Goal: Find specific page/section: Find specific page/section

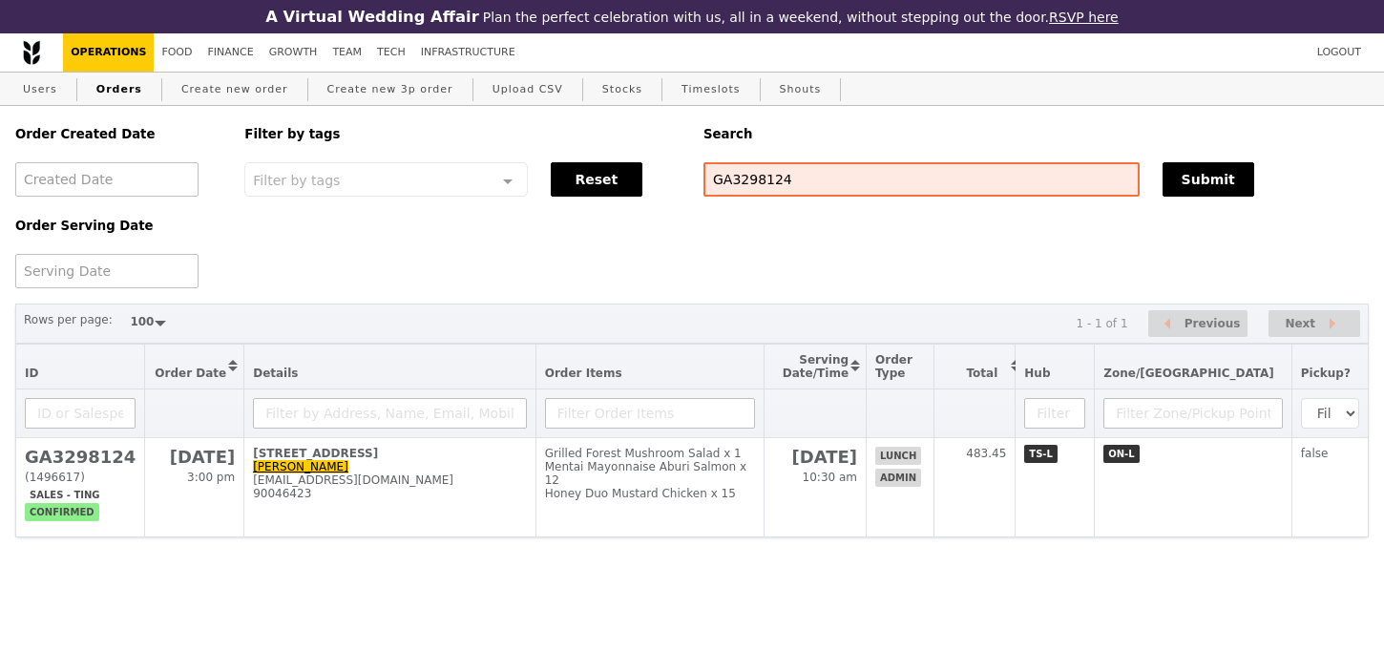
select select "100"
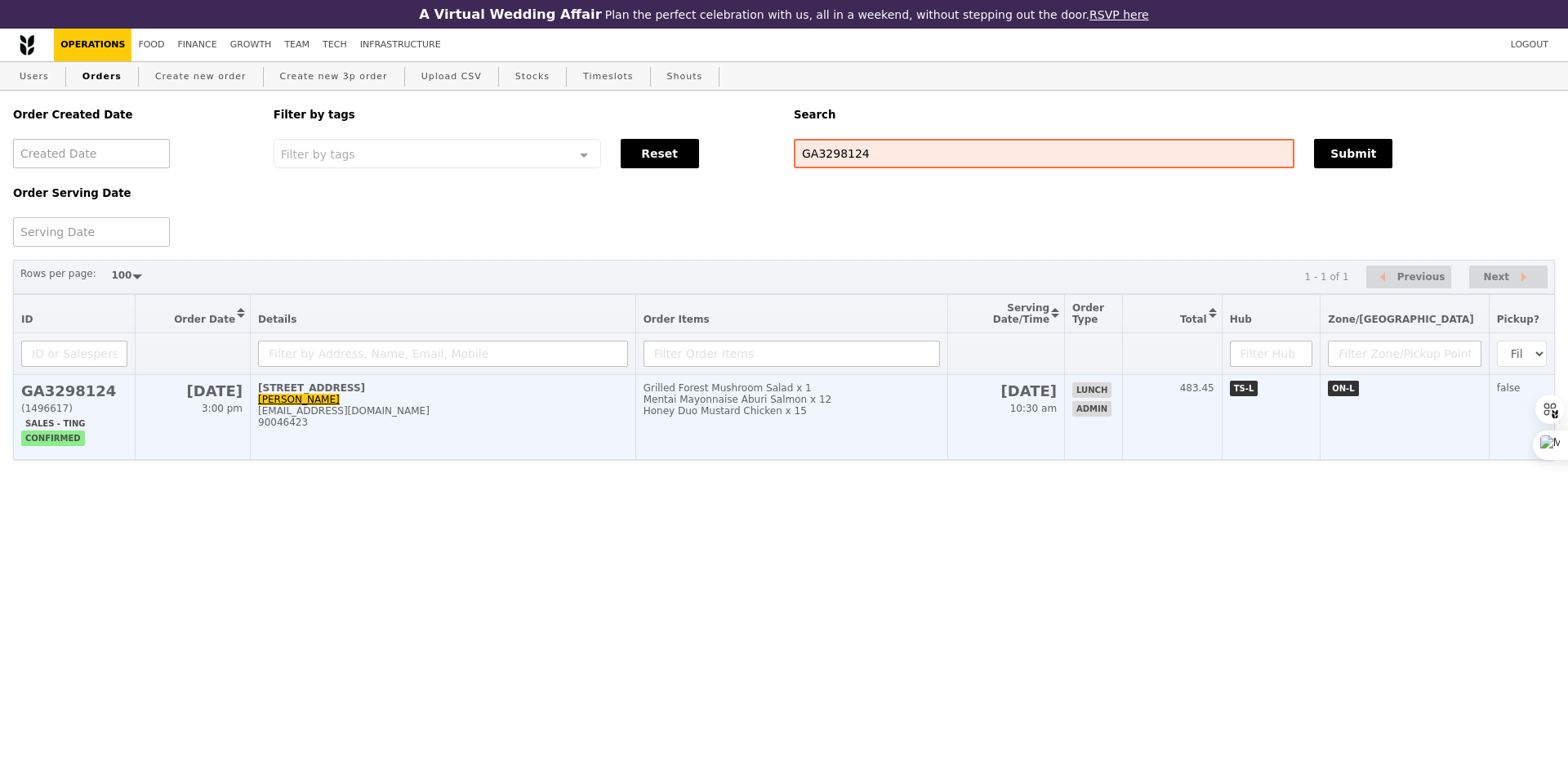
click at [908, 434] on td "Grilled Forest Mushroom Salad x 1 Mentai Mayonnaise Aburi Salmon x 12 Honey Duo…" at bounding box center [792, 417] width 313 height 85
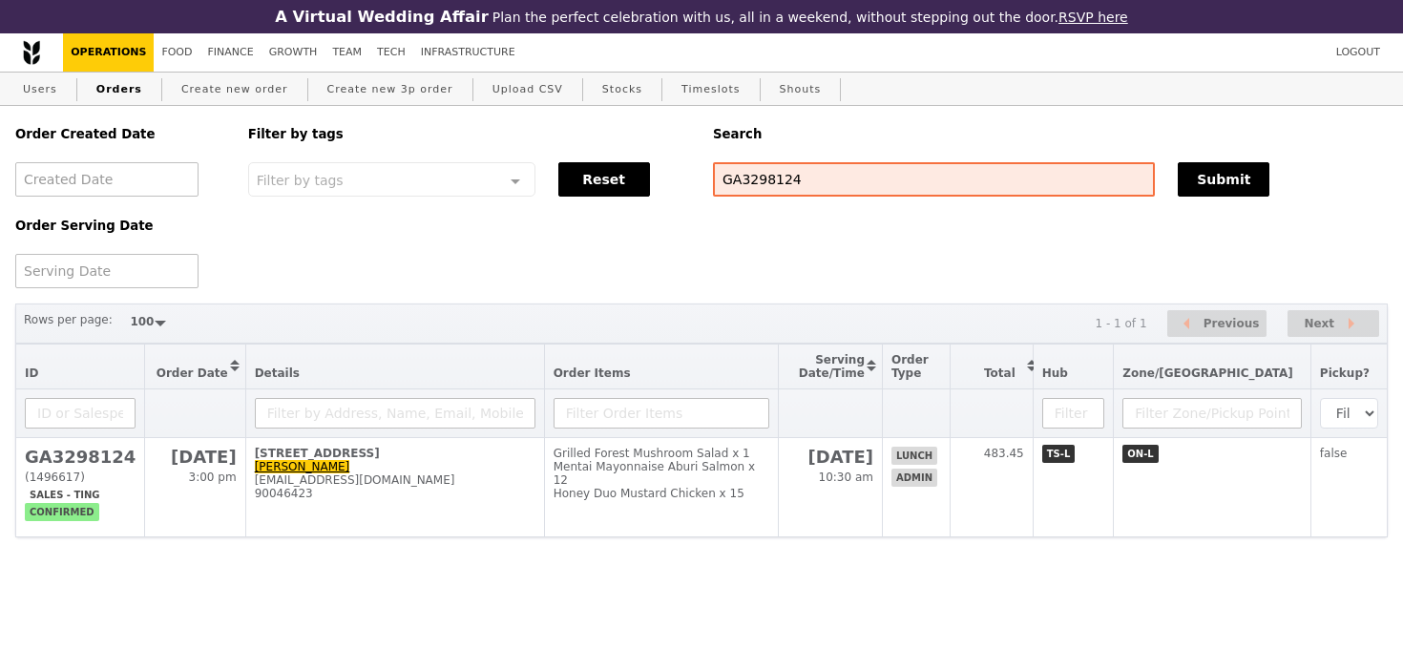
select select "100"
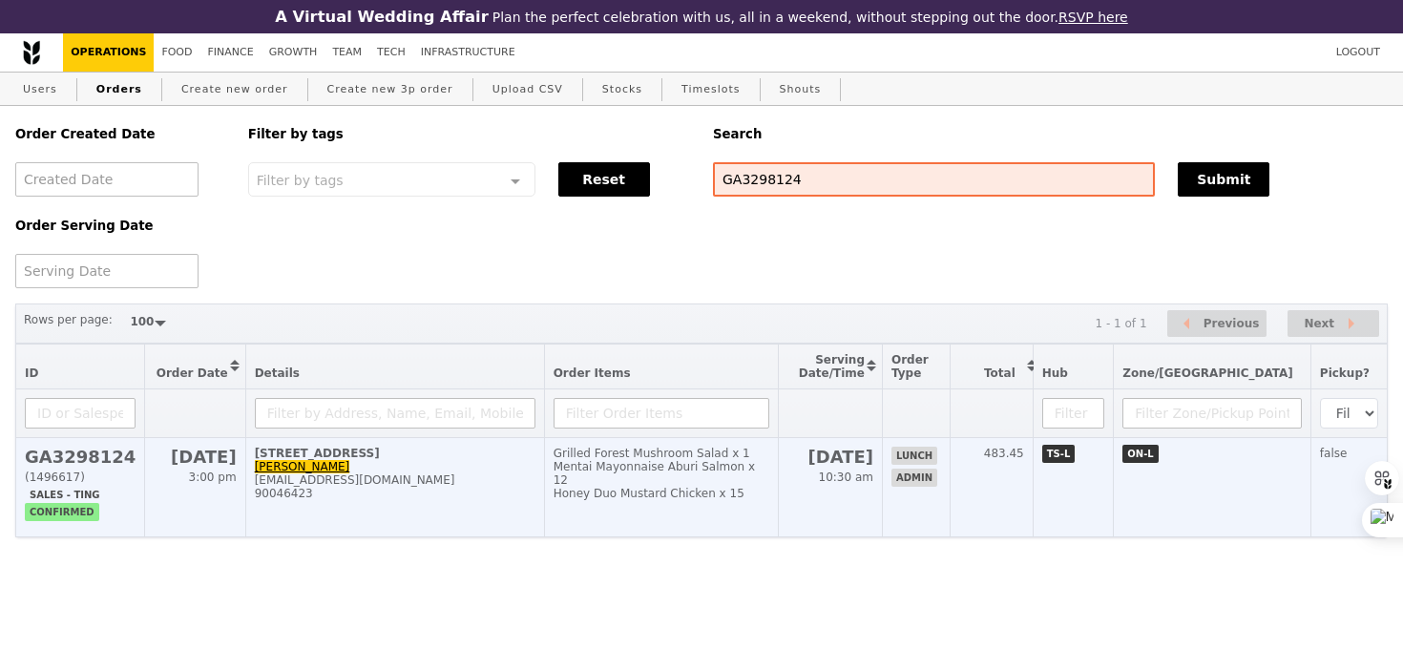
click at [748, 509] on td "Grilled Forest Mushroom Salad x 1 Mentai Mayonnaise Aburi Salmon x 12 Honey Duo…" at bounding box center [661, 487] width 235 height 99
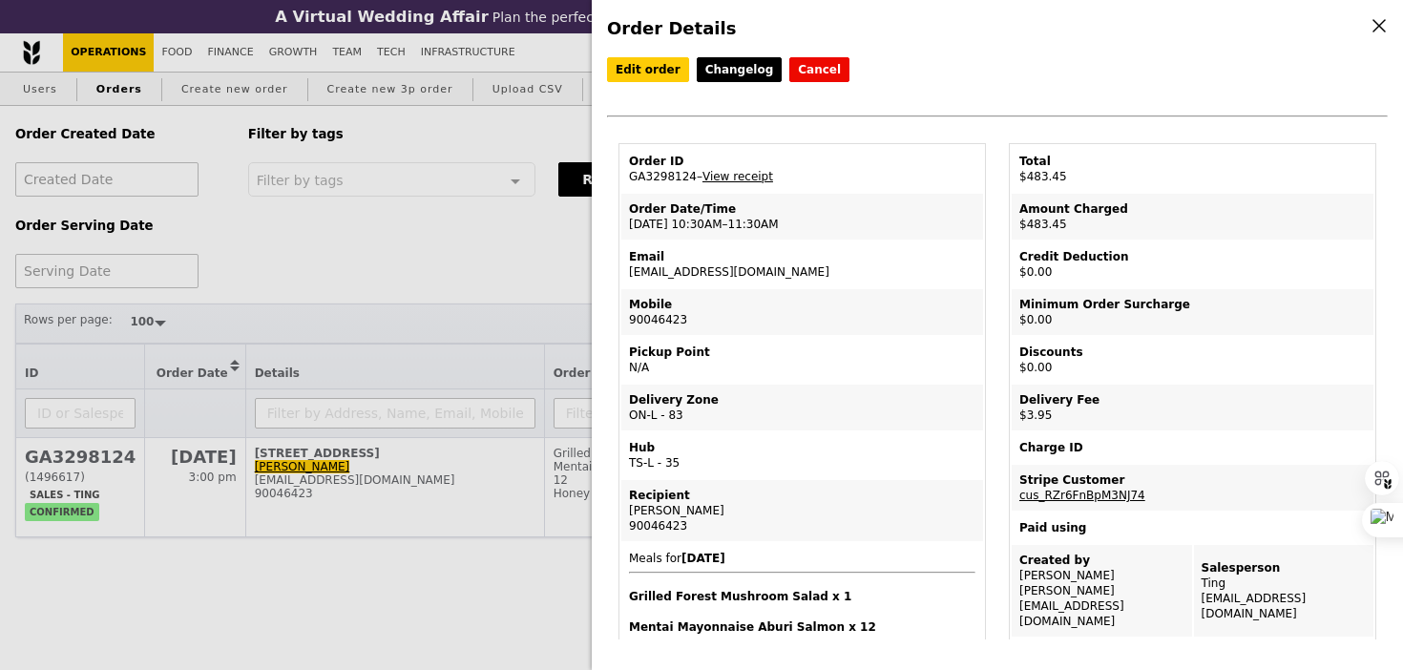
click at [822, 269] on td "Email hsu_myat_thiri_zaw_from.tp@imda.gov.sg" at bounding box center [802, 264] width 362 height 46
copy td "hsu_myat_thiri_zaw_from.tp@imda.gov.sg"
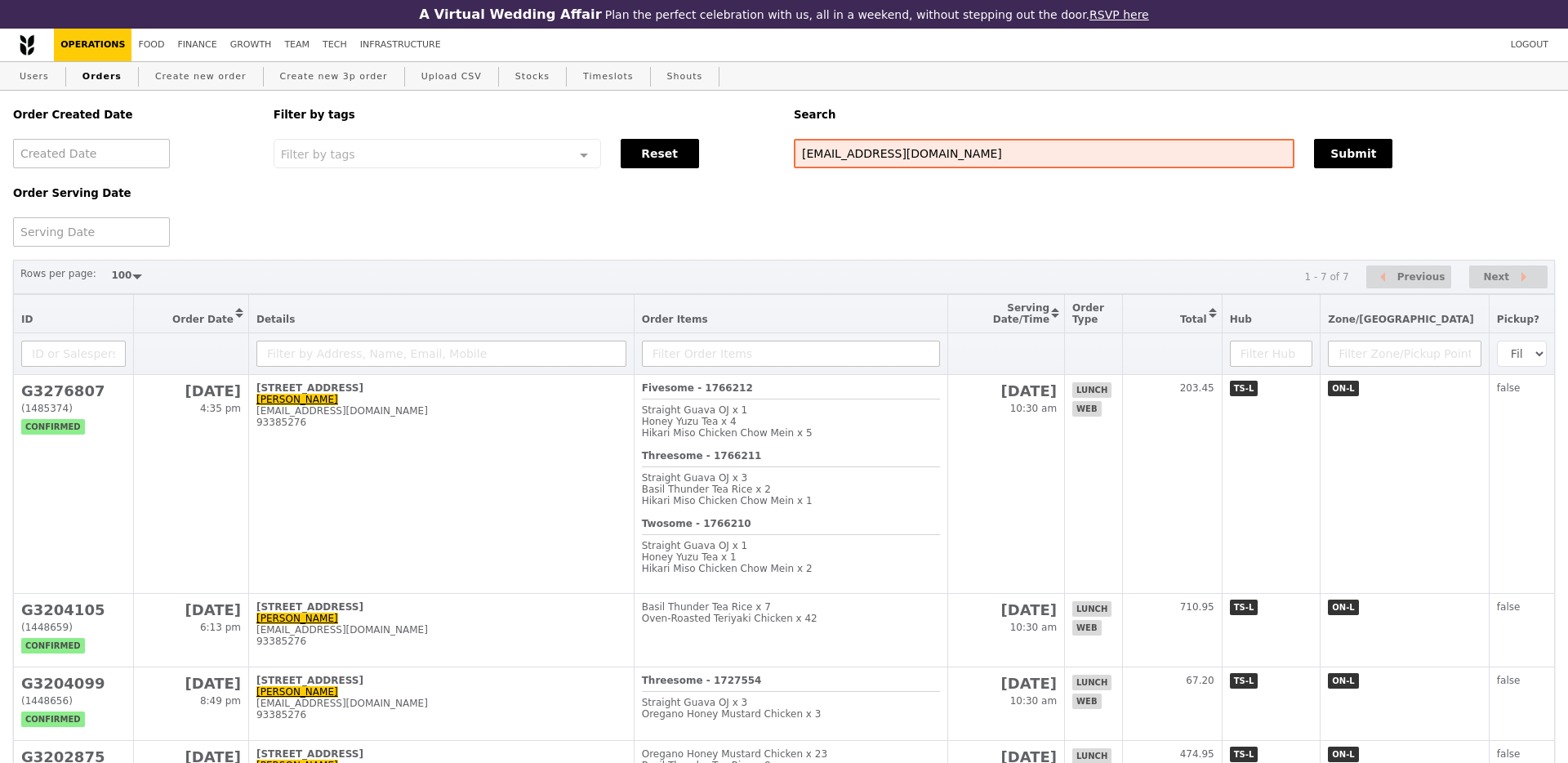
select select "100"
click at [186, 51] on link "Finance" at bounding box center [197, 45] width 52 height 33
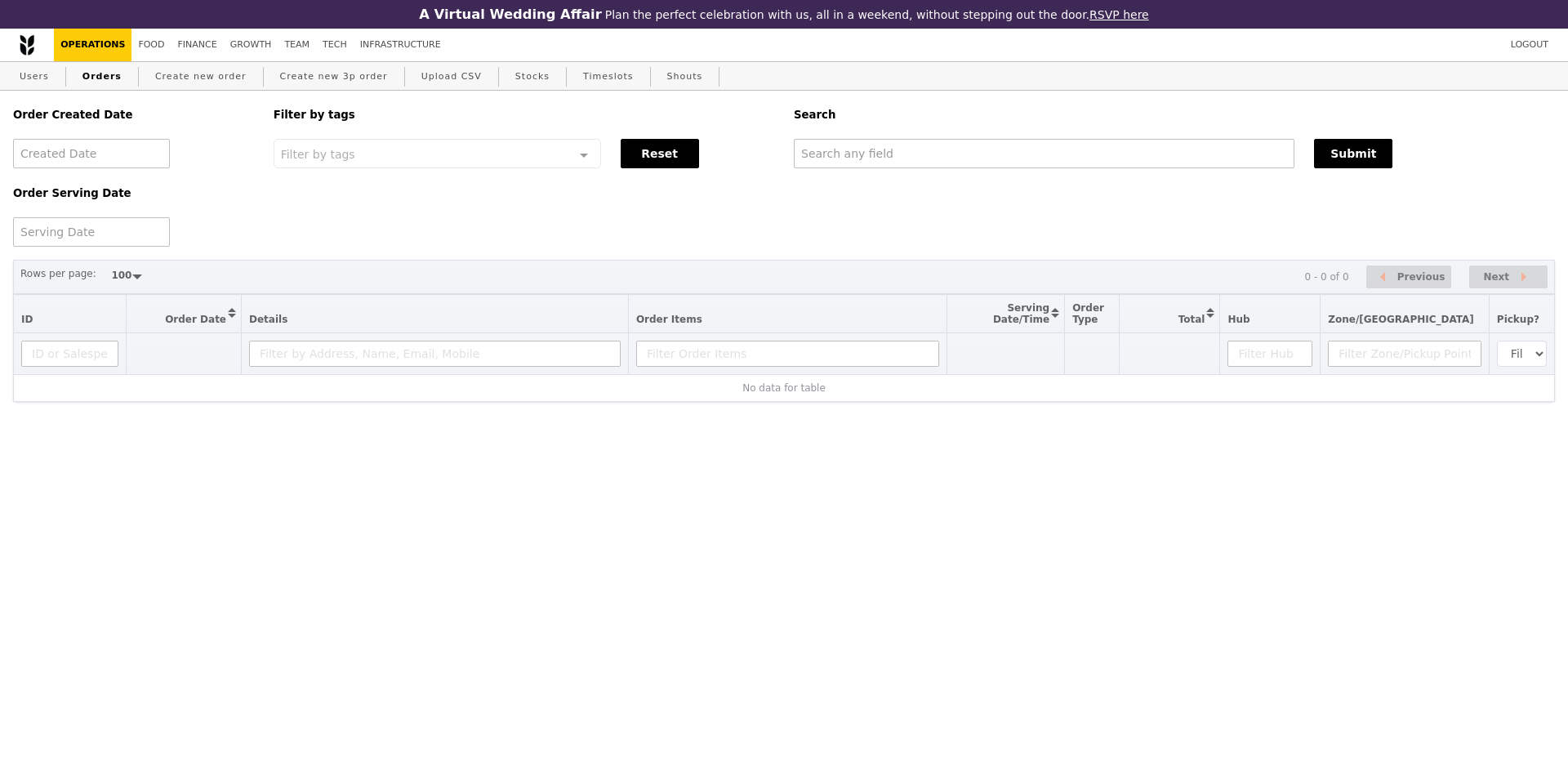
select select "100"
click at [955, 152] on input "text" at bounding box center [1044, 153] width 501 height 29
paste input "GA3298124"
type input "GA3298124"
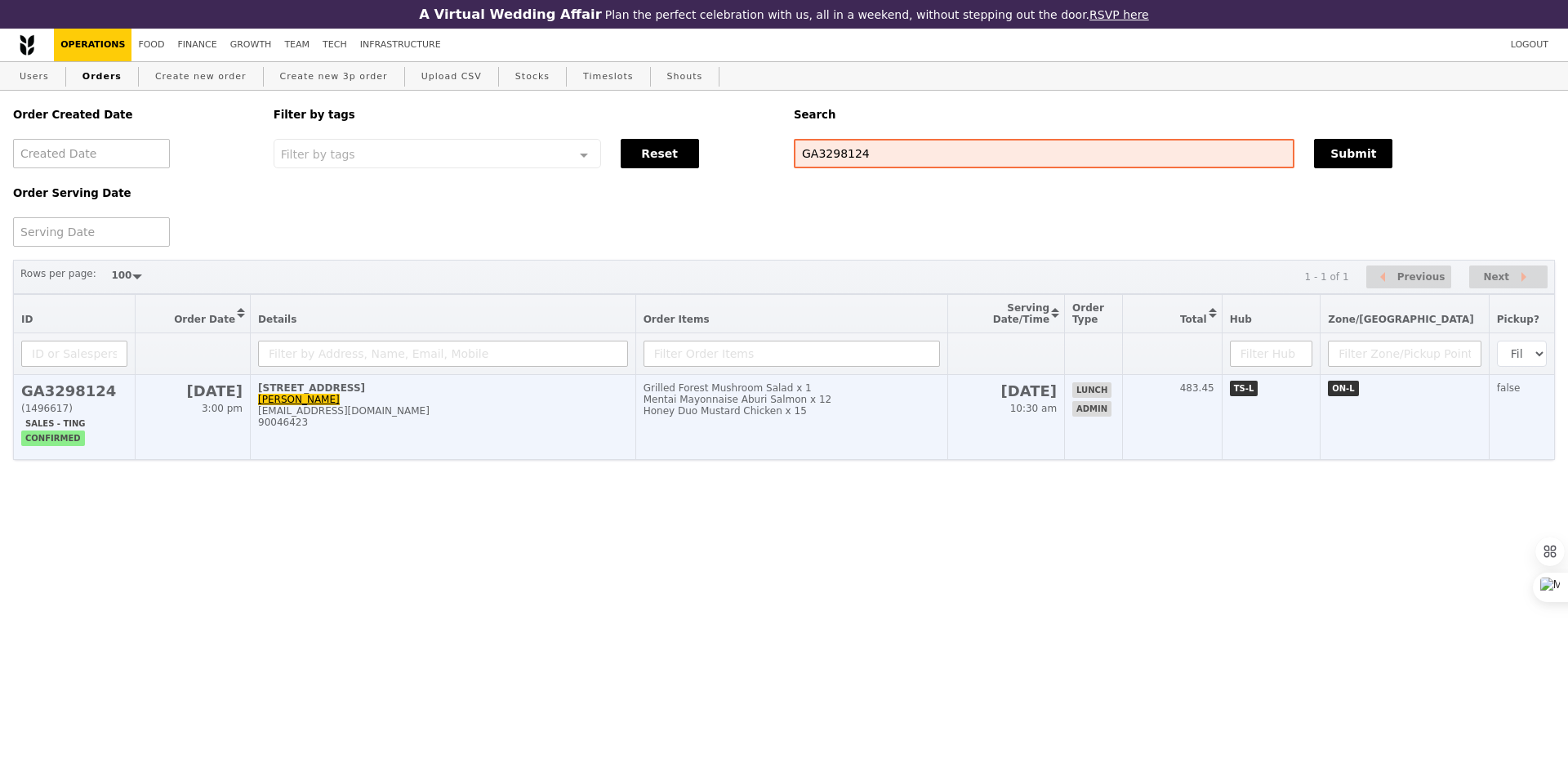
click at [944, 456] on td "Grilled Forest Mushroom Salad x 1 Mentai Mayonnaise Aburi Salmon x 12 Honey Duo…" at bounding box center [792, 417] width 313 height 85
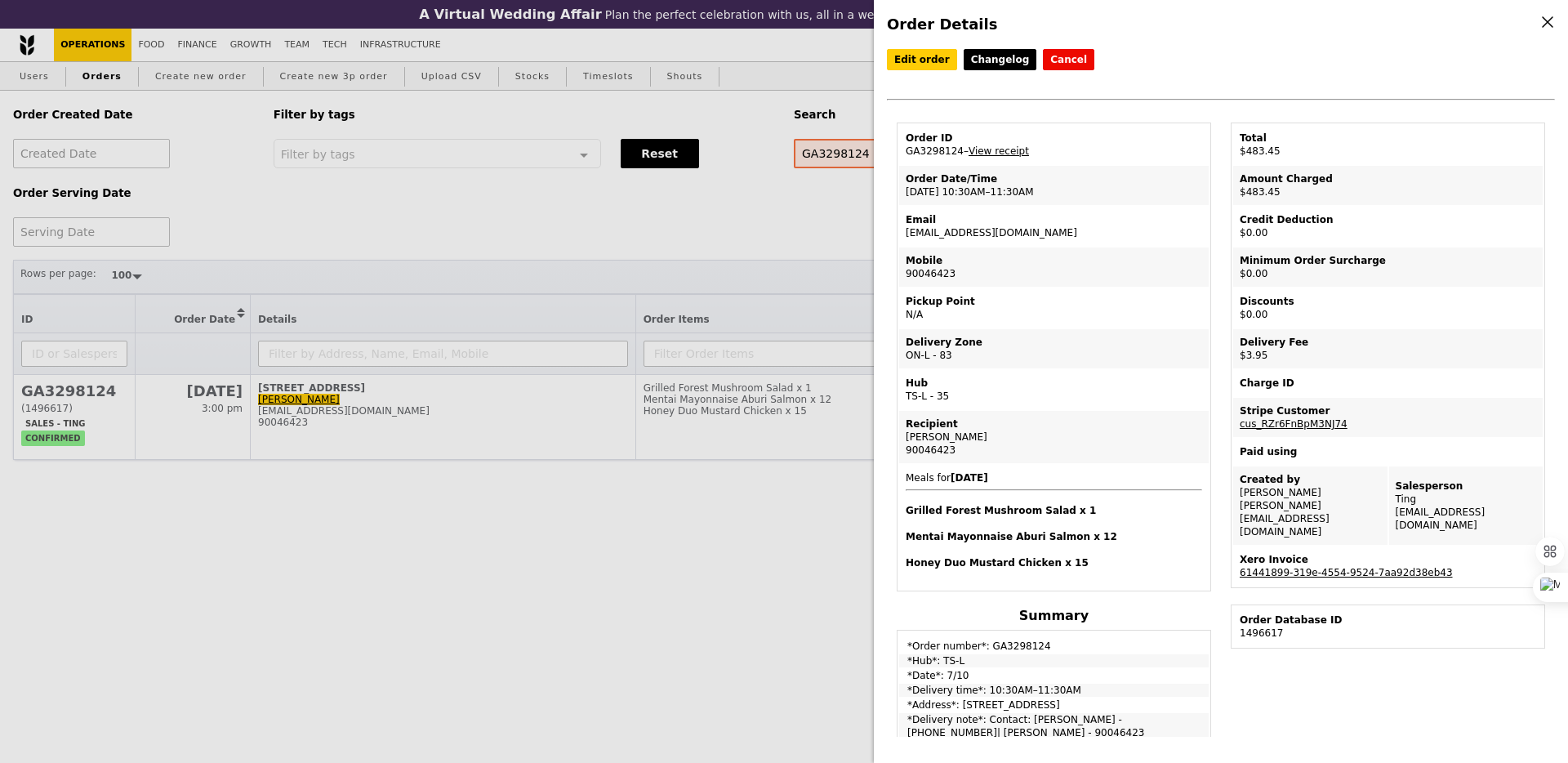
click at [1322, 551] on td "Xero Invoice 61441899-319e-4554-9524-7aa92d38eb43" at bounding box center [1388, 566] width 310 height 39
click at [1318, 567] on link "61441899-319e-4554-9524-7aa92d38eb43" at bounding box center [1346, 572] width 213 height 11
